Goal: Navigation & Orientation: Go to known website

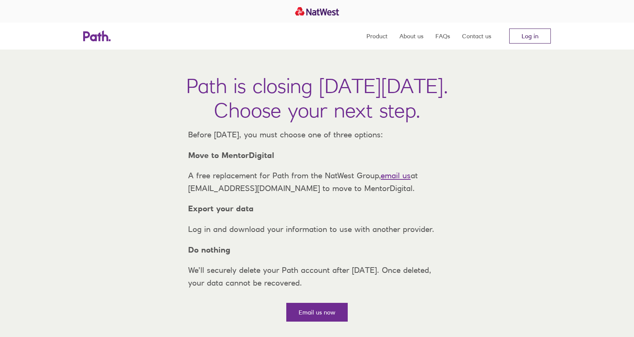
click at [544, 31] on link "Log in" at bounding box center [531, 35] width 42 height 15
